Goal: Find specific page/section: Find specific page/section

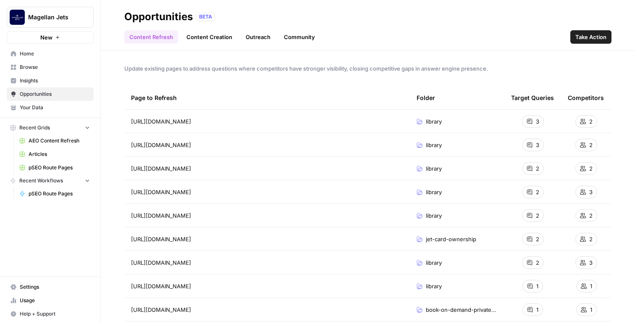
click at [52, 143] on span "AEO Content Refresh" at bounding box center [59, 141] width 61 height 8
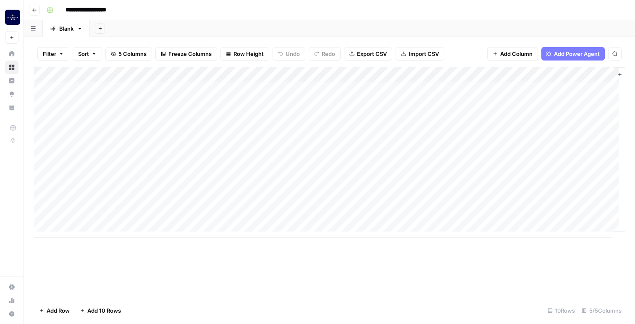
scroll to position [6, 1]
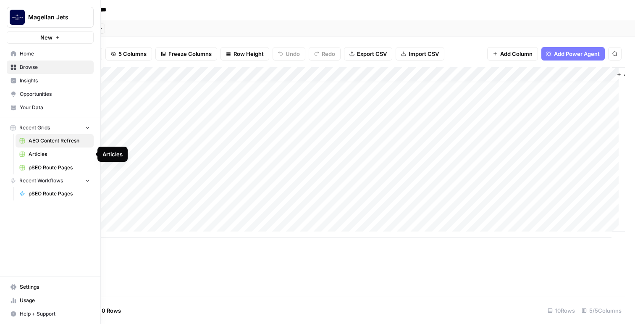
click at [42, 50] on span "Home" at bounding box center [55, 54] width 70 height 8
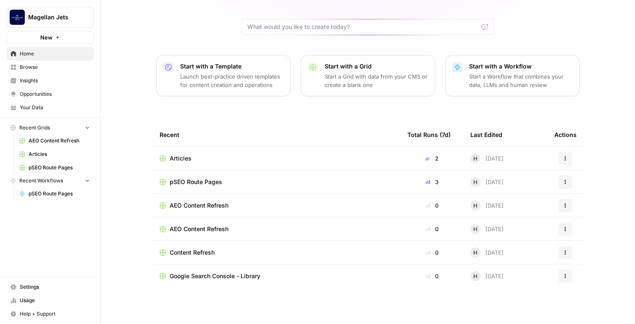
scroll to position [63, 0]
click at [190, 253] on span "Content Refresh" at bounding box center [192, 251] width 45 height 8
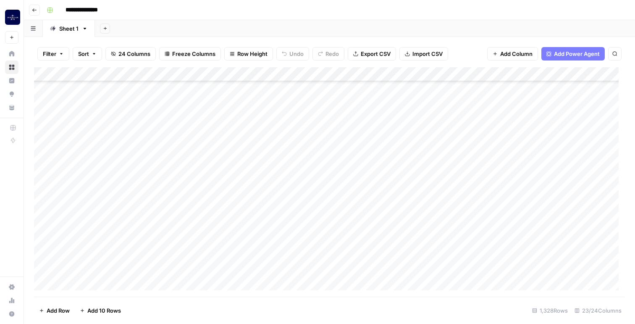
scroll to position [570, 0]
click at [95, 53] on icon "button" at bounding box center [94, 53] width 5 height 5
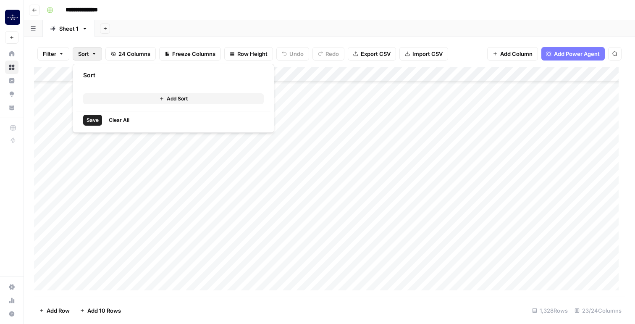
click at [120, 100] on button "Add Sort" at bounding box center [173, 98] width 181 height 11
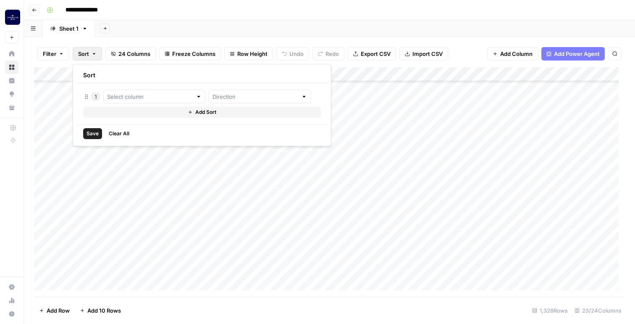
click at [97, 52] on button "Sort" at bounding box center [87, 53] width 29 height 13
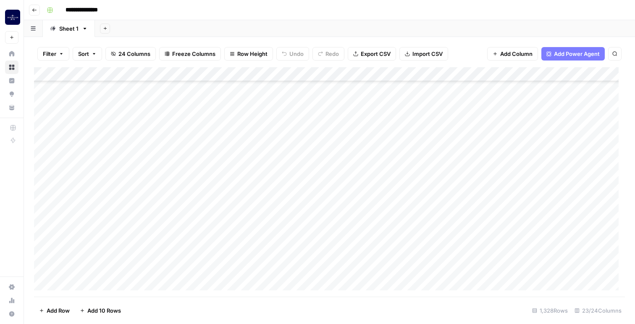
scroll to position [563, 0]
click at [275, 195] on div "Add Column" at bounding box center [329, 181] width 591 height 229
click at [263, 207] on div "Add Column" at bounding box center [329, 181] width 591 height 229
click at [261, 198] on div "Add Column" at bounding box center [329, 181] width 591 height 229
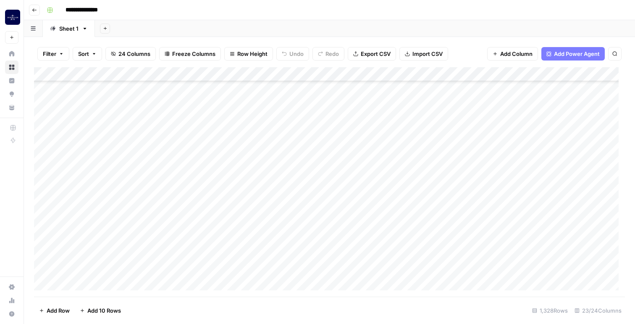
click at [252, 171] on div "Add Column" at bounding box center [329, 181] width 591 height 229
click at [246, 145] on div "Add Column" at bounding box center [329, 181] width 591 height 229
click at [247, 145] on div "Add Column" at bounding box center [329, 181] width 591 height 229
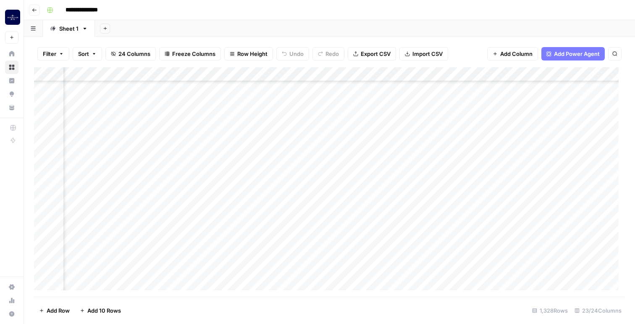
click at [476, 142] on div "Add Column" at bounding box center [329, 181] width 591 height 229
click at [446, 144] on div "Add Column" at bounding box center [329, 181] width 591 height 229
